Goal: Download file/media

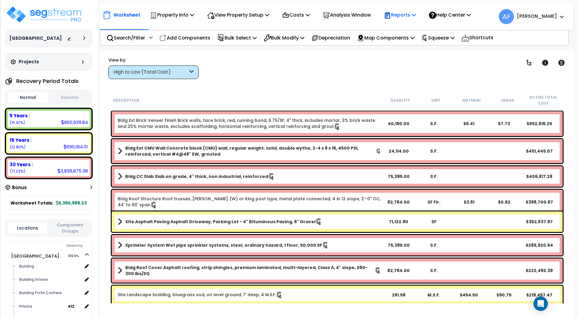
click at [416, 17] on icon at bounding box center [414, 14] width 4 height 5
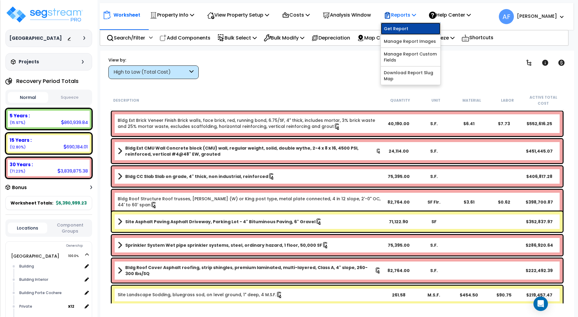
click at [412, 29] on link "Get Report" at bounding box center [411, 29] width 60 height 12
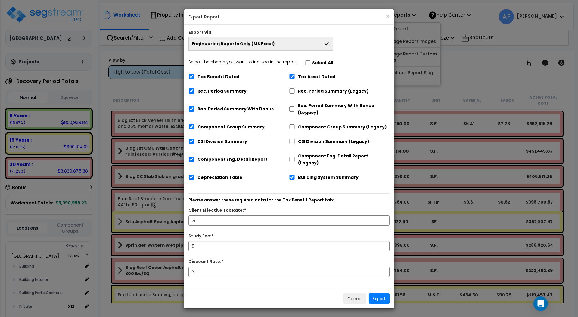
click at [239, 41] on span "Engineering Reports Only (MS Excel)" at bounding box center [233, 44] width 83 height 6
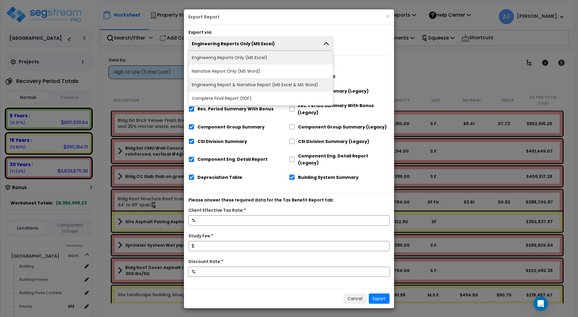
click at [249, 79] on li "Engineering Report & Narrative Report (MS Excel & MS Word)" at bounding box center [261, 85] width 144 height 14
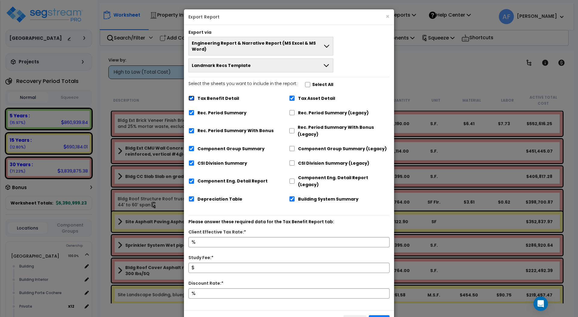
click at [192, 95] on input "Tax Benefit Detail" at bounding box center [192, 97] width 6 height 5
checkbox input "false"
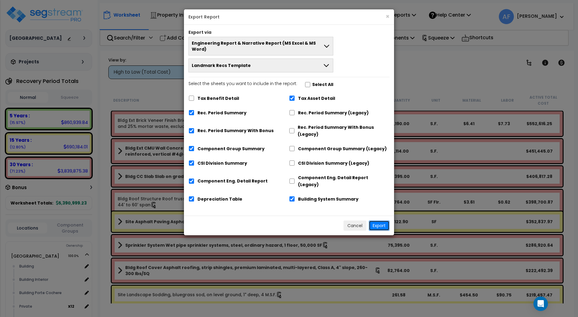
click at [380, 220] on button "Export" at bounding box center [379, 225] width 21 height 10
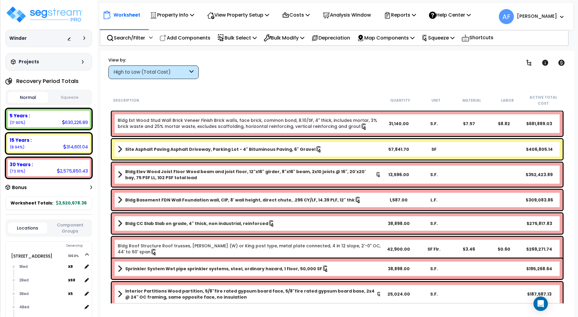
click at [343, 73] on div "Clear Filters" at bounding box center [358, 68] width 304 height 22
click at [416, 16] on icon at bounding box center [414, 14] width 4 height 5
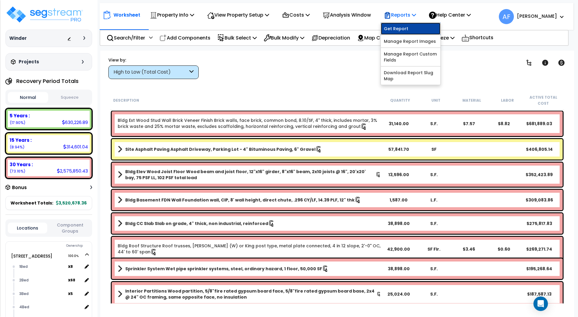
click at [417, 27] on link "Get Report" at bounding box center [411, 29] width 60 height 12
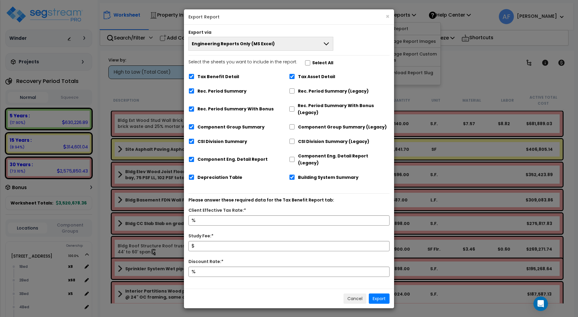
click at [300, 43] on button "Engineering Reports Only (MS Excel)" at bounding box center [261, 44] width 145 height 14
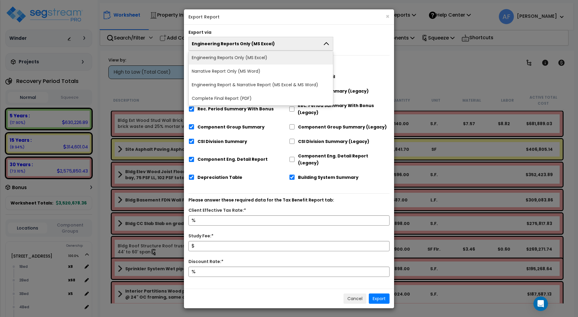
click at [301, 83] on li "Engineering Report & Narrative Report (MS Excel & MS Word)" at bounding box center [261, 85] width 144 height 14
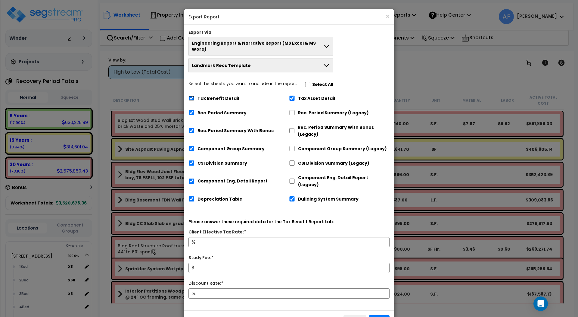
click at [190, 95] on input "Tax Benefit Detail" at bounding box center [192, 97] width 6 height 5
checkbox input "false"
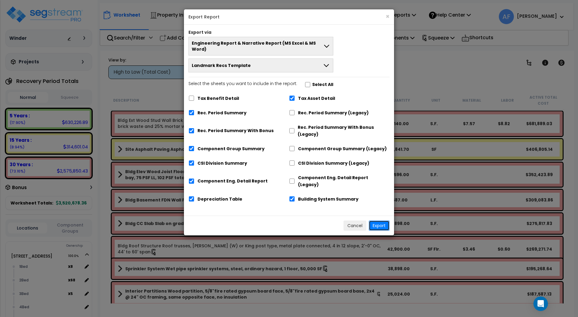
click at [381, 220] on button "Export" at bounding box center [379, 225] width 21 height 10
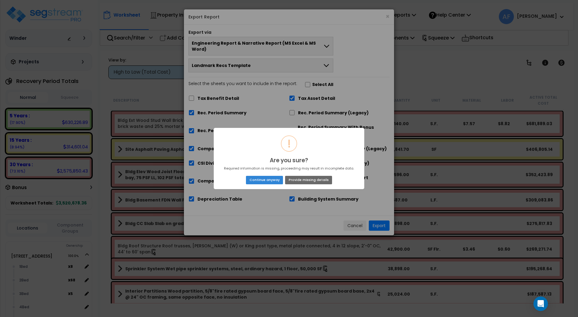
click at [307, 181] on button "Provide missing details" at bounding box center [308, 180] width 47 height 8
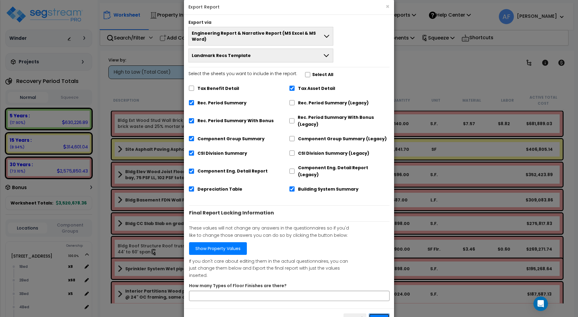
scroll to position [10, 0]
click at [383, 313] on button "Export" at bounding box center [379, 318] width 21 height 10
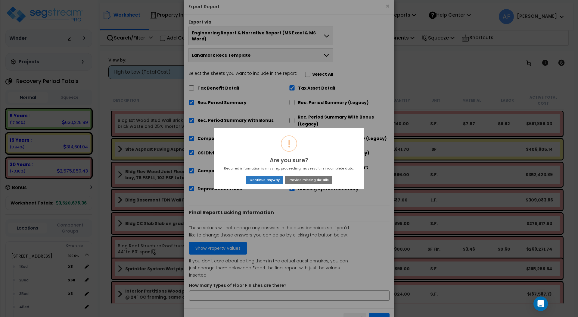
click at [269, 180] on button "Continue anyway" at bounding box center [264, 180] width 37 height 8
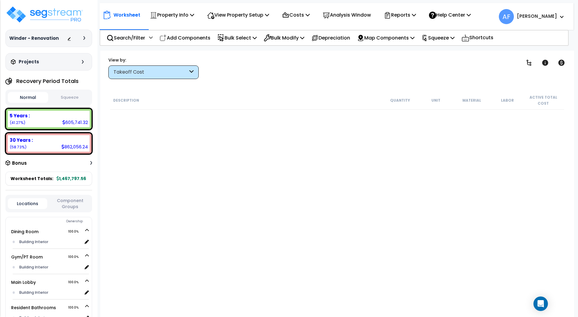
click at [309, 70] on div "Clear Filters" at bounding box center [358, 68] width 304 height 22
click at [416, 19] on div "Reports" at bounding box center [400, 15] width 32 height 14
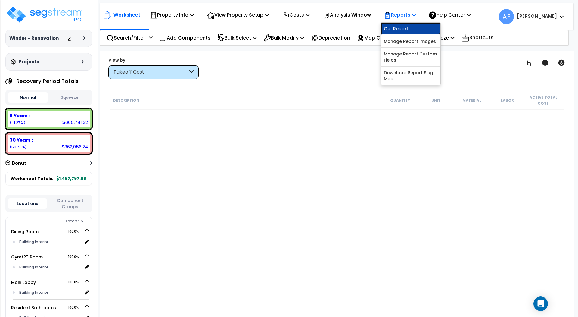
click at [414, 25] on link "Get Report" at bounding box center [411, 29] width 60 height 12
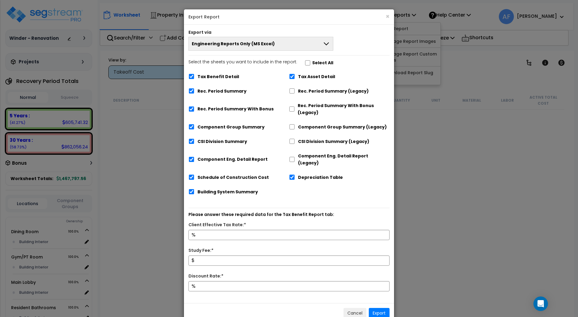
click at [285, 42] on button "Engineering Reports Only (MS Excel)" at bounding box center [261, 44] width 145 height 14
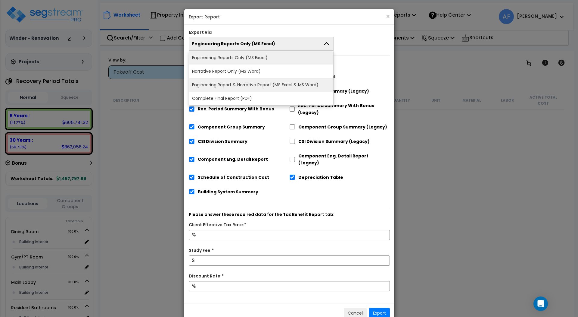
click at [289, 81] on li "Engineering Report & Narrative Report (MS Excel & MS Word)" at bounding box center [261, 85] width 144 height 14
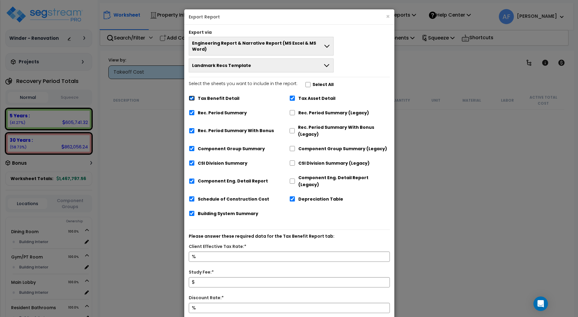
click at [193, 95] on input "Tax Benefit Detail" at bounding box center [192, 97] width 6 height 5
checkbox input "false"
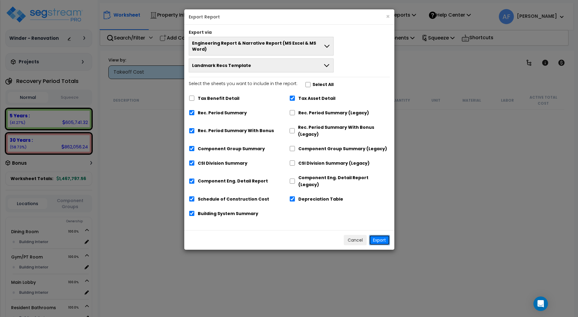
click at [379, 235] on button "Export" at bounding box center [379, 240] width 21 height 10
